Goal: Information Seeking & Learning: Learn about a topic

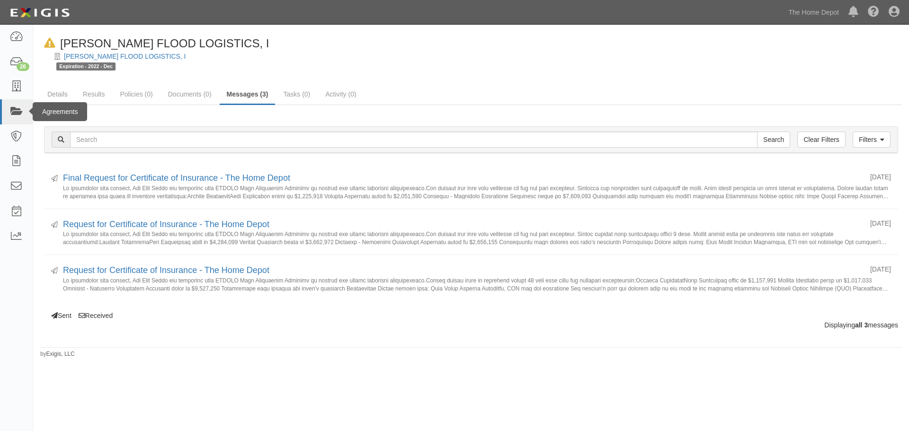
click at [46, 110] on div "Agreements" at bounding box center [60, 111] width 54 height 19
click at [12, 108] on icon at bounding box center [15, 111] width 13 height 11
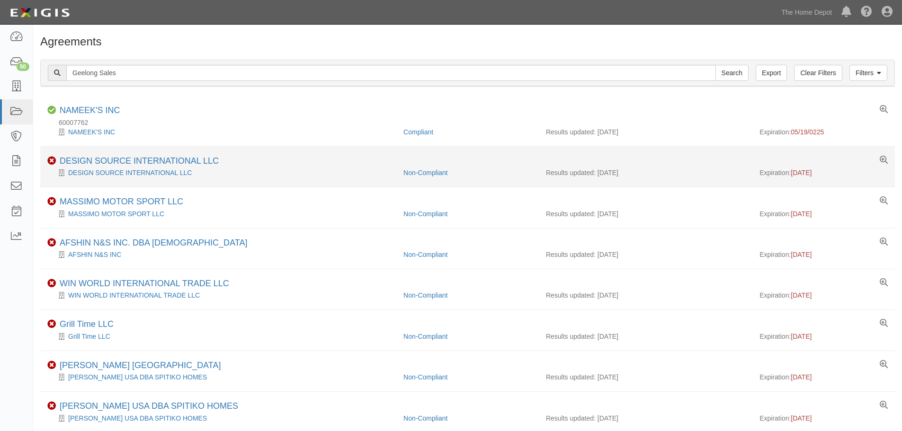
type input "Geelong Sales"
click at [715, 65] on input "Search" at bounding box center [731, 73] width 33 height 16
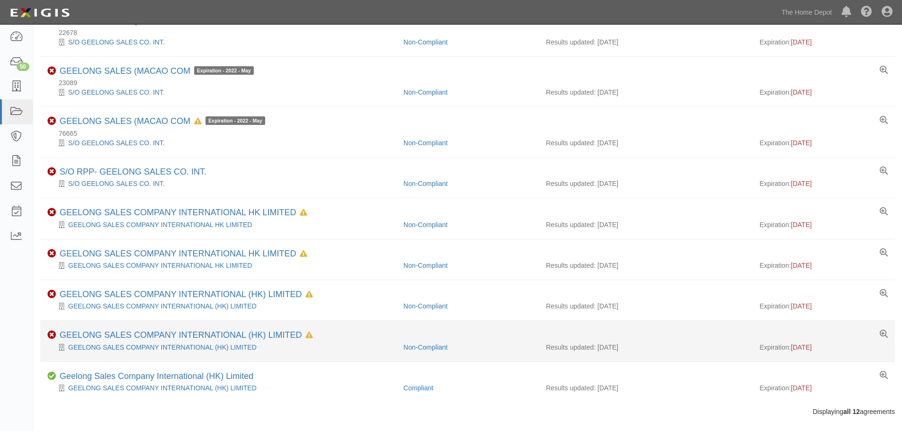
scroll to position [255, 0]
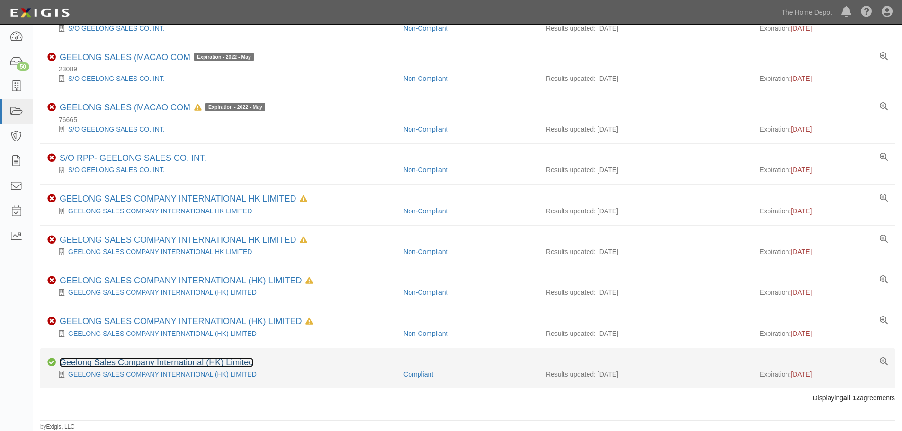
click at [101, 360] on link "Geelong Sales Company International (HK) Limited" at bounding box center [157, 362] width 194 height 9
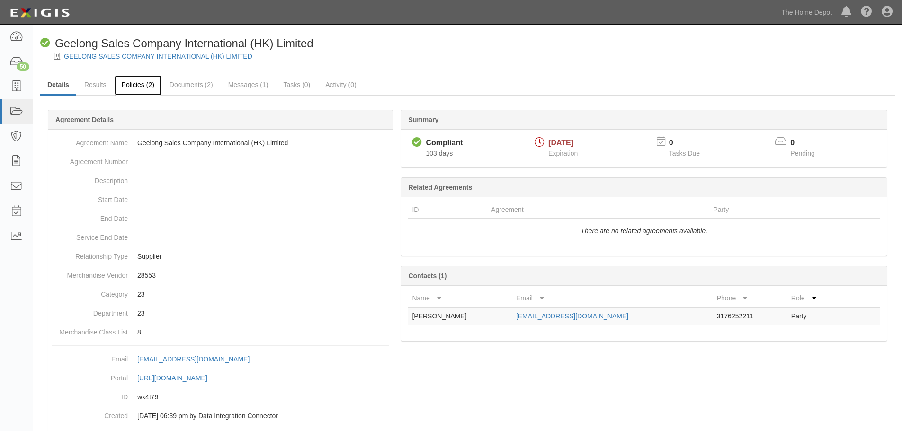
click at [139, 81] on link "Policies (2)" at bounding box center [138, 85] width 47 height 20
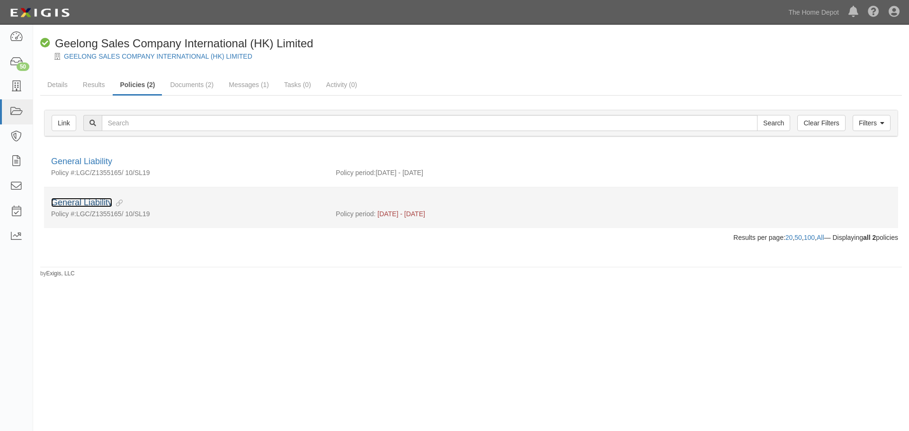
click at [92, 203] on link "General Liability" at bounding box center [81, 202] width 61 height 9
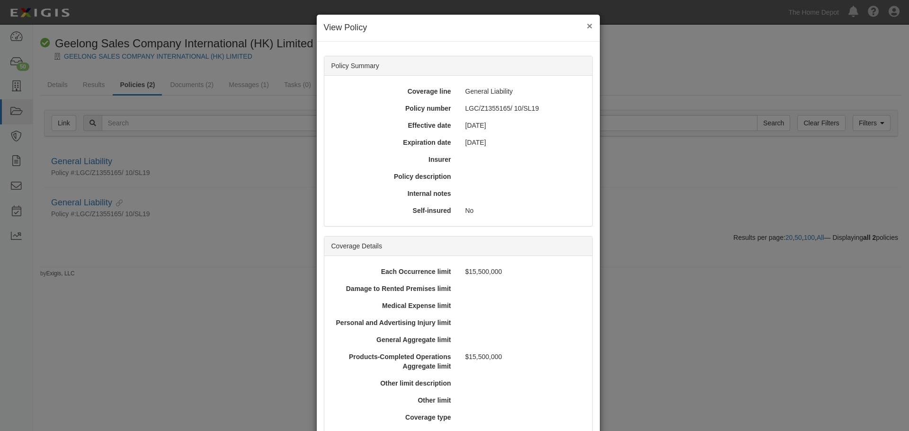
click at [586, 26] on button "×" at bounding box center [589, 26] width 6 height 10
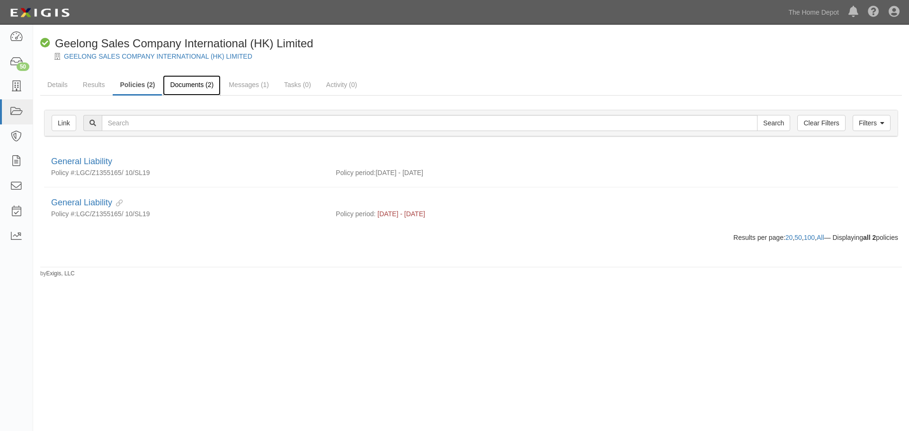
click at [196, 83] on link "Documents (2)" at bounding box center [192, 85] width 58 height 20
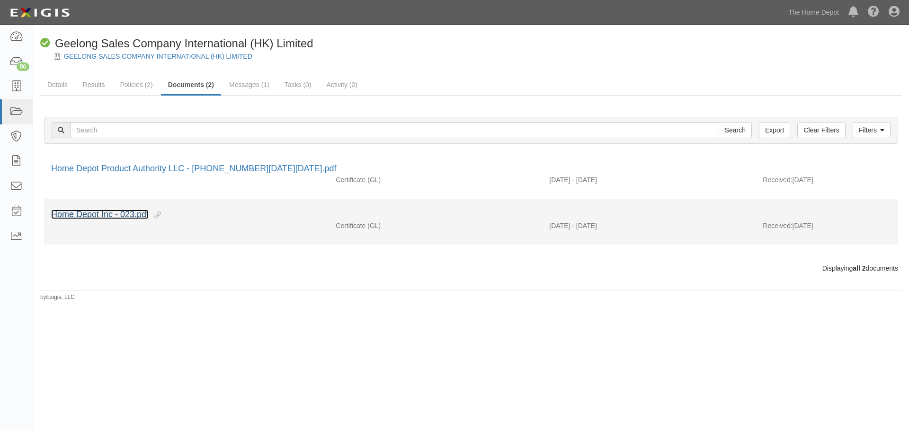
click at [127, 211] on link "Home Depot Inc - 023.pdf" at bounding box center [99, 214] width 97 height 9
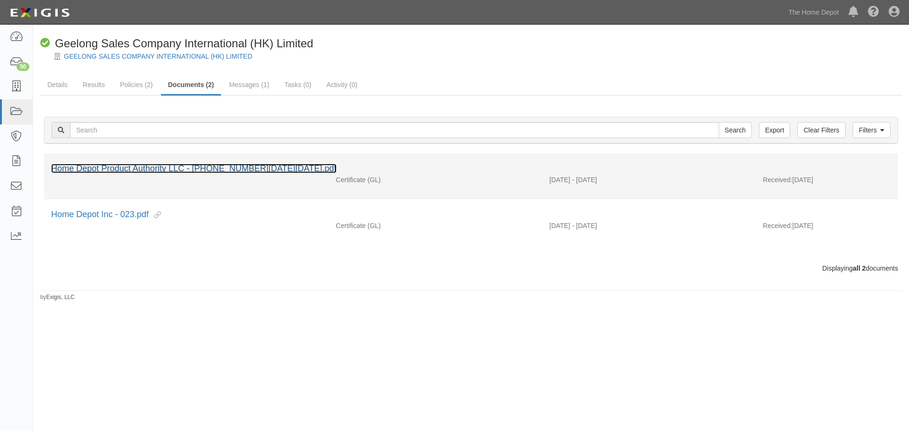
click at [95, 166] on link "Home Depot Product Authority LLC - [PHONE_NUMBER][DATE][DATE].pdf" at bounding box center [193, 168] width 285 height 9
